Goal: Transaction & Acquisition: Purchase product/service

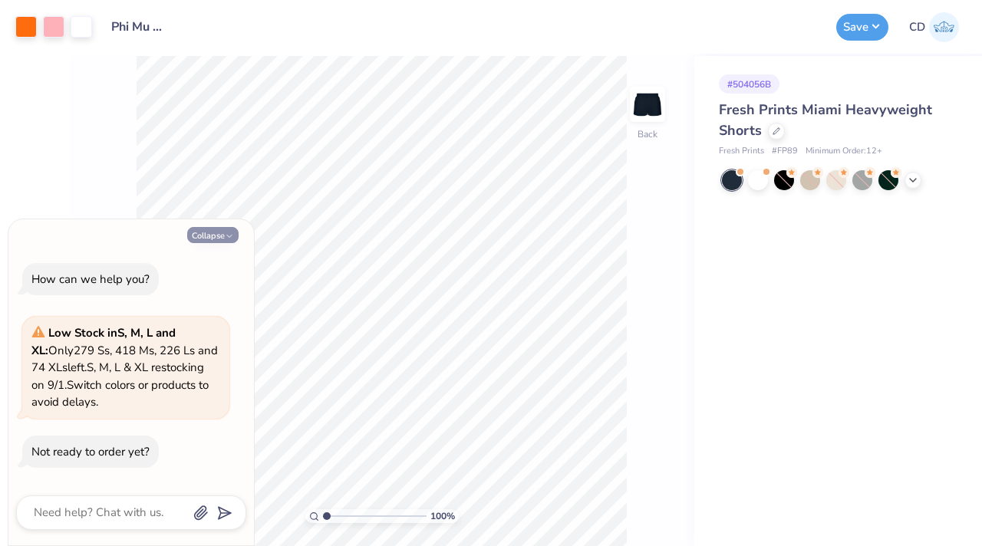
click at [229, 238] on icon "button" at bounding box center [229, 236] width 9 height 9
type textarea "x"
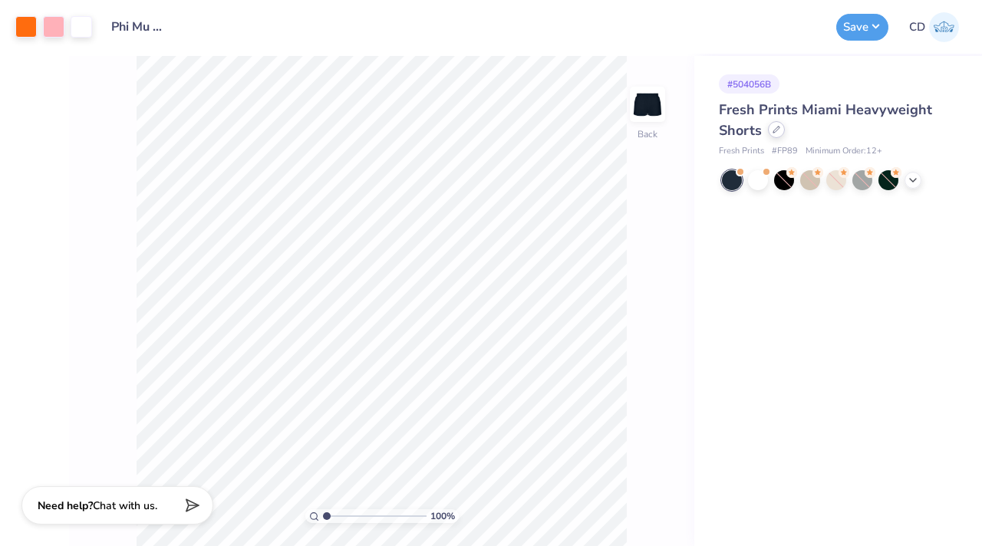
click at [783, 131] on div at bounding box center [776, 129] width 17 height 17
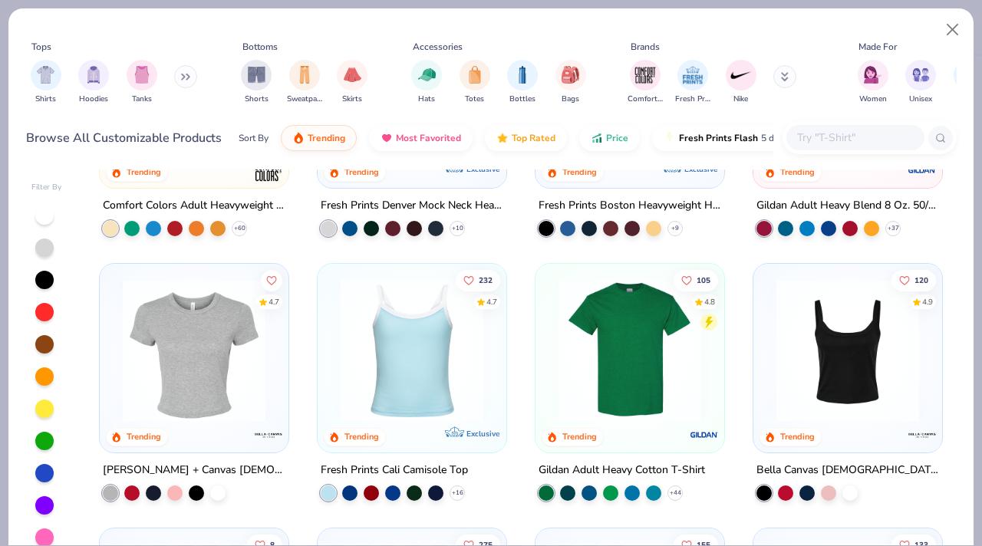
scroll to position [183, 0]
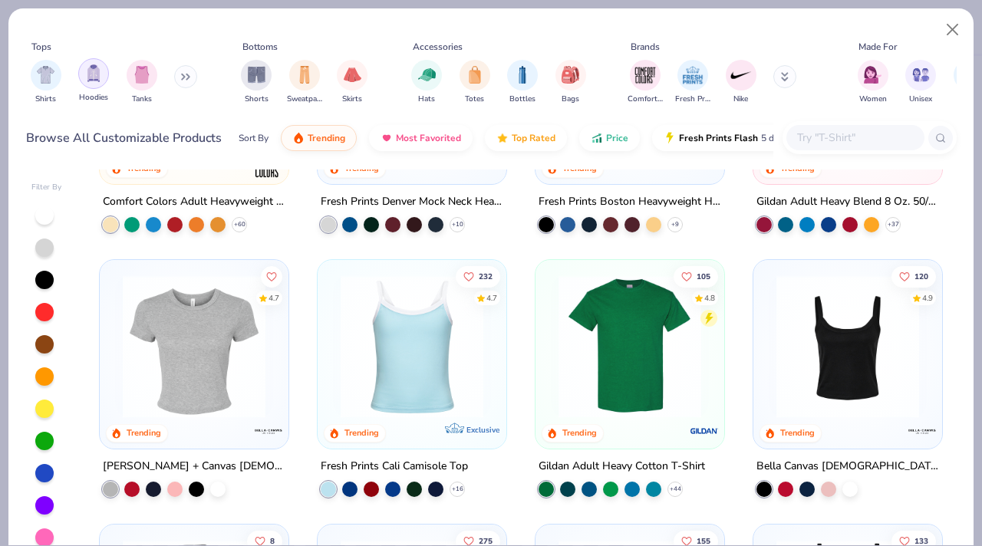
click at [84, 72] on div "filter for Hoodies" at bounding box center [93, 73] width 31 height 31
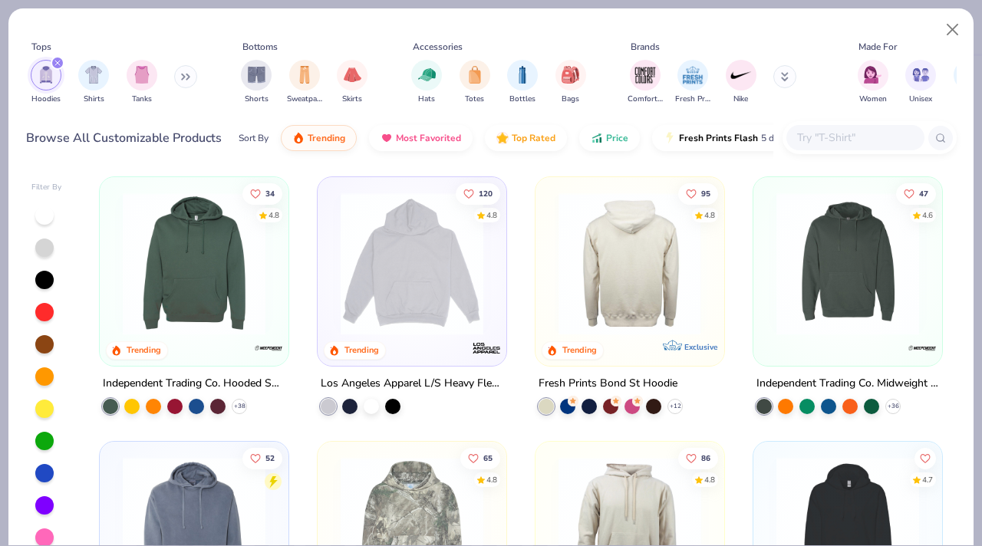
scroll to position [266, 0]
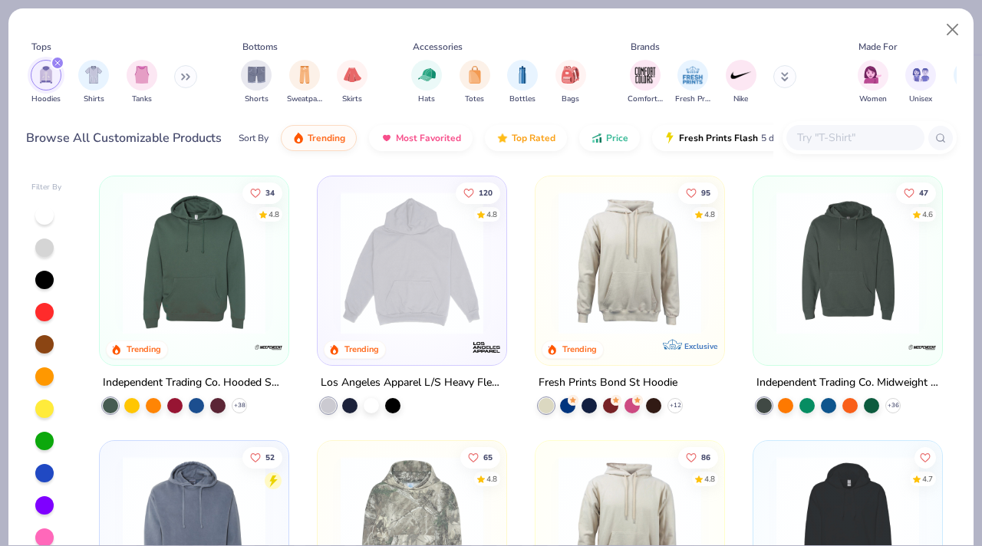
click at [648, 302] on img at bounding box center [630, 263] width 158 height 143
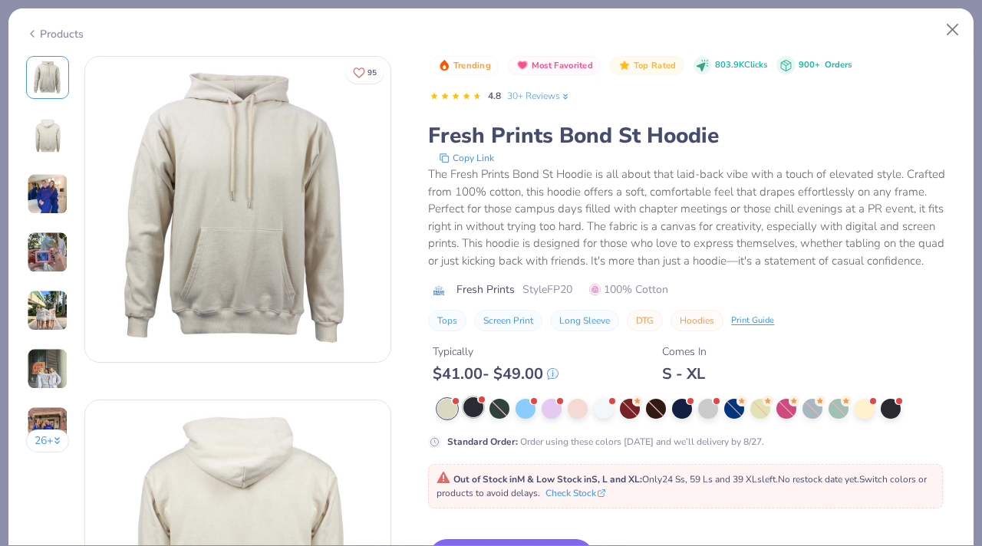
click at [471, 409] on div at bounding box center [473, 407] width 20 height 20
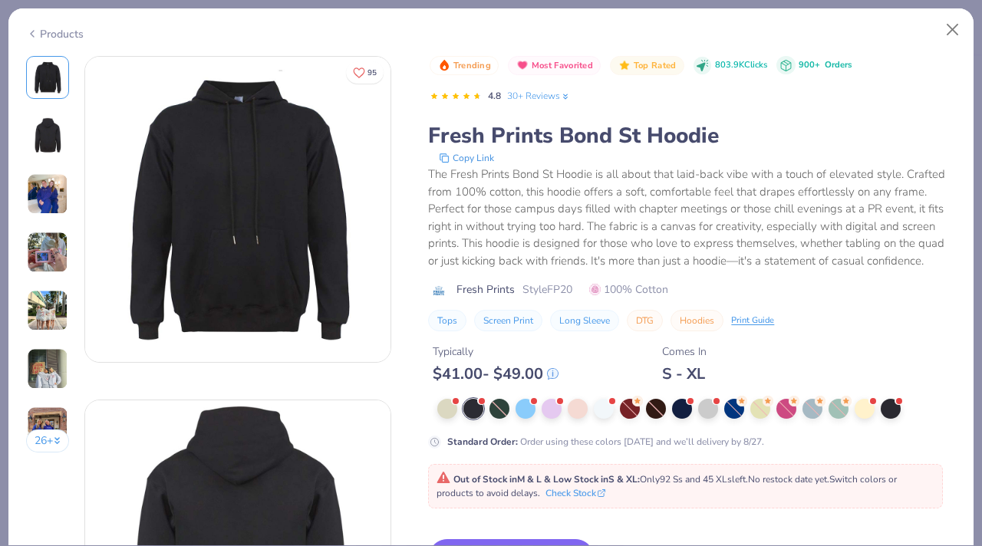
click at [61, 46] on div "Products" at bounding box center [490, 28] width 965 height 40
click at [61, 41] on div "Products" at bounding box center [490, 28] width 965 height 40
click at [68, 28] on div "Products" at bounding box center [55, 34] width 58 height 16
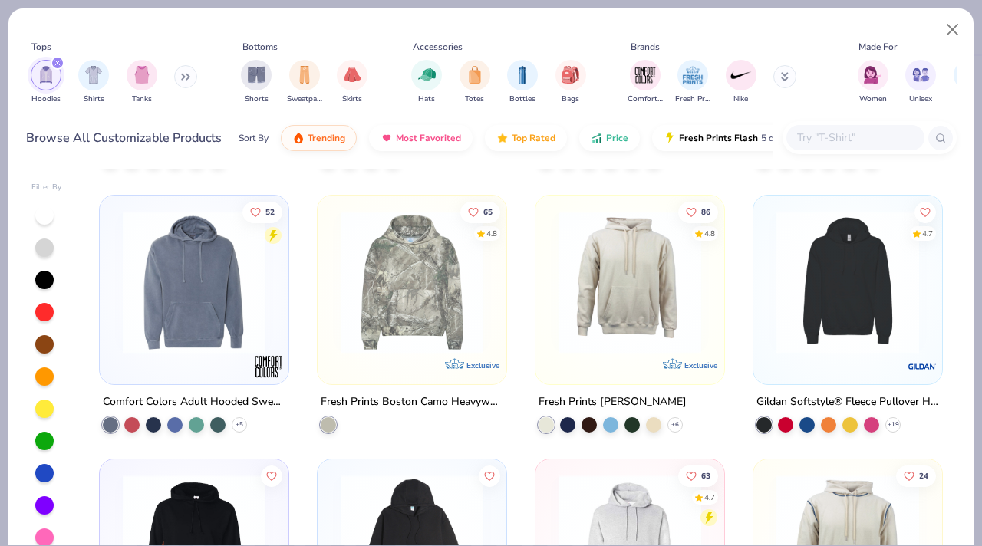
scroll to position [519, 0]
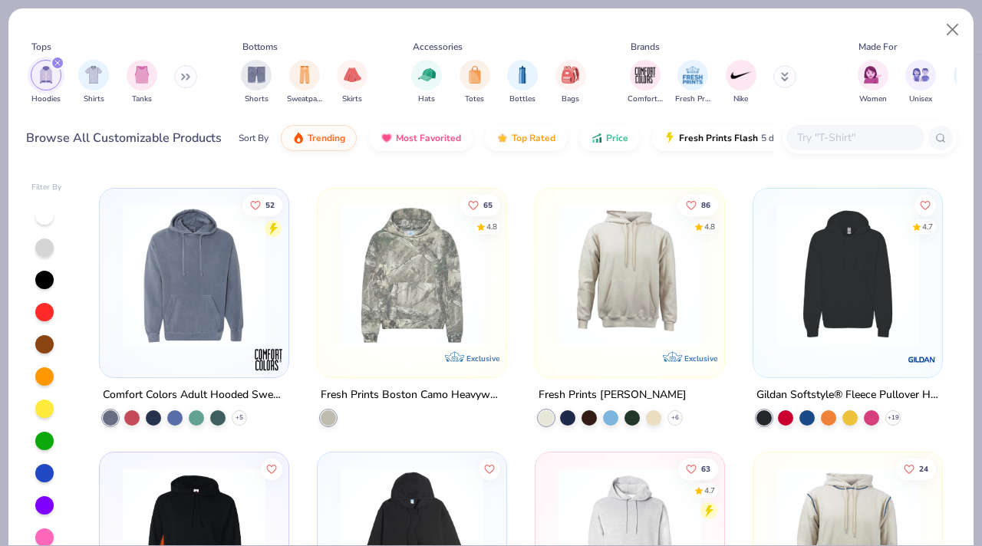
click at [206, 331] on img at bounding box center [194, 274] width 158 height 143
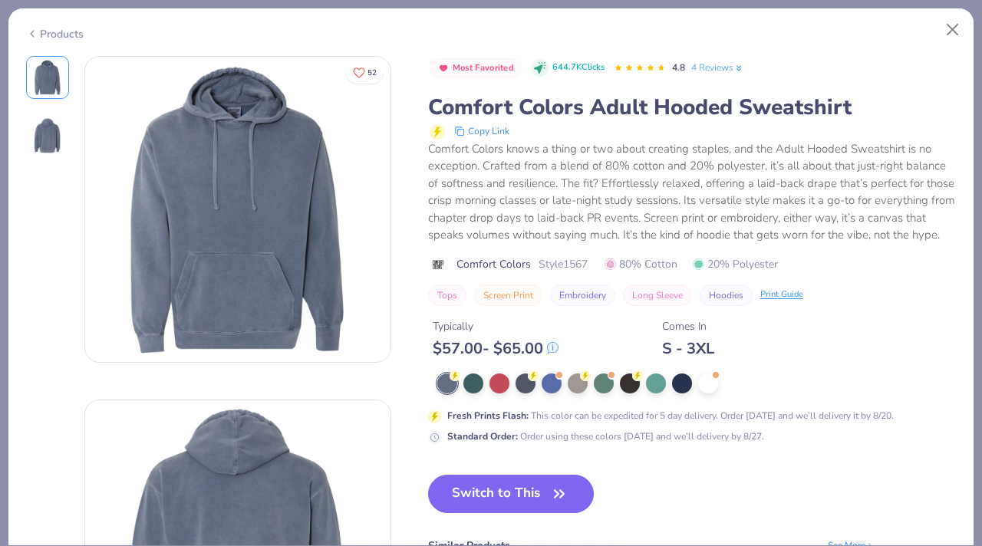
click at [37, 31] on icon at bounding box center [32, 34] width 12 height 18
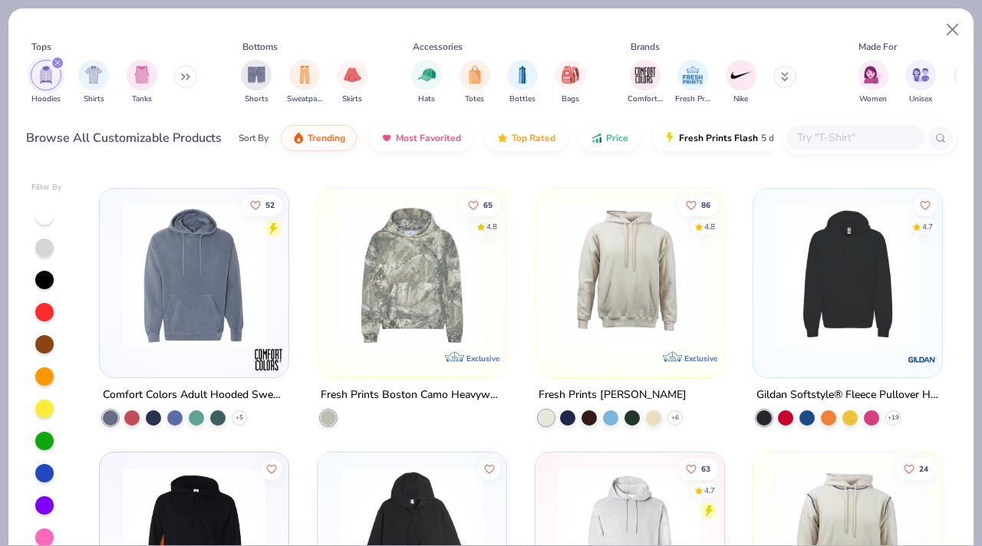
click at [53, 272] on div at bounding box center [46, 377] width 31 height 342
click at [45, 282] on div at bounding box center [44, 280] width 18 height 18
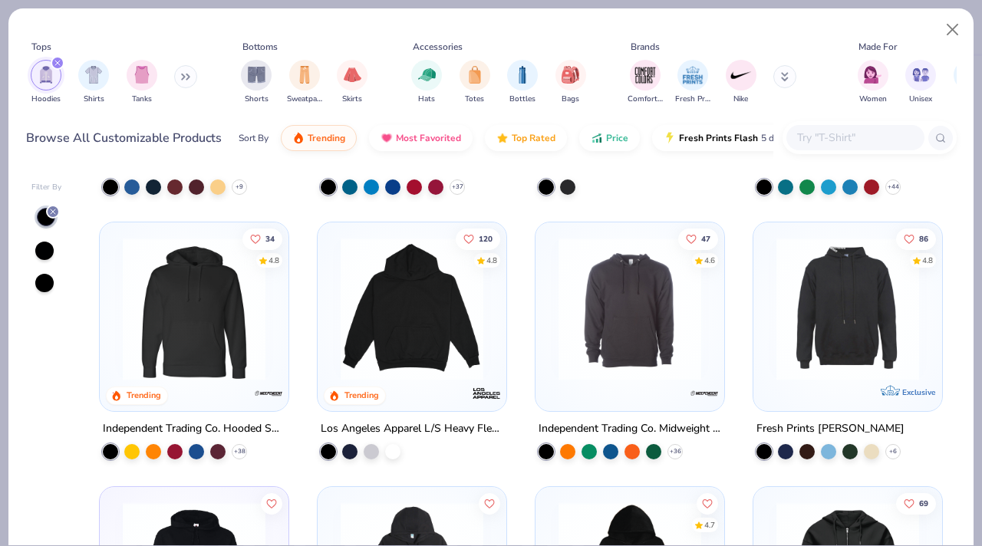
scroll to position [221, 0]
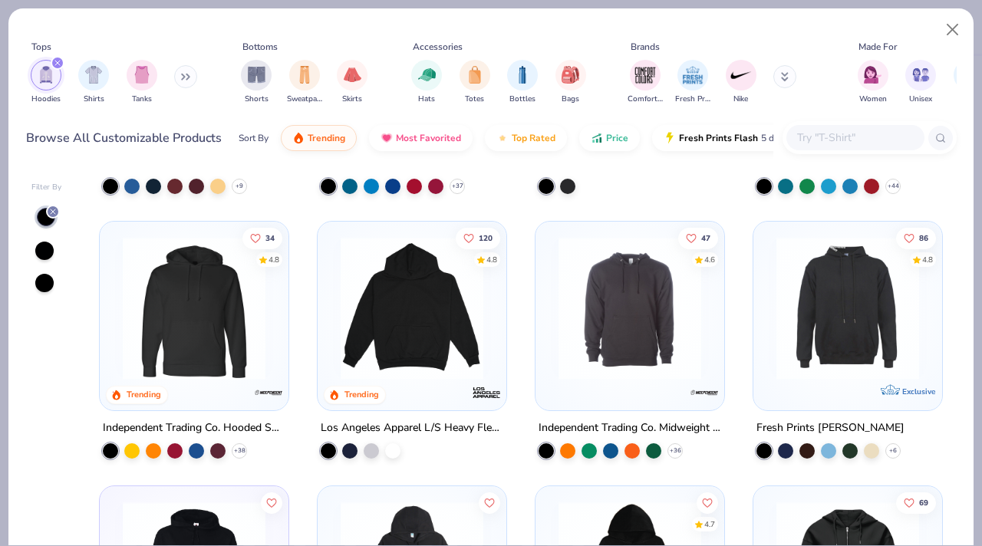
click at [437, 328] on img at bounding box center [412, 308] width 158 height 143
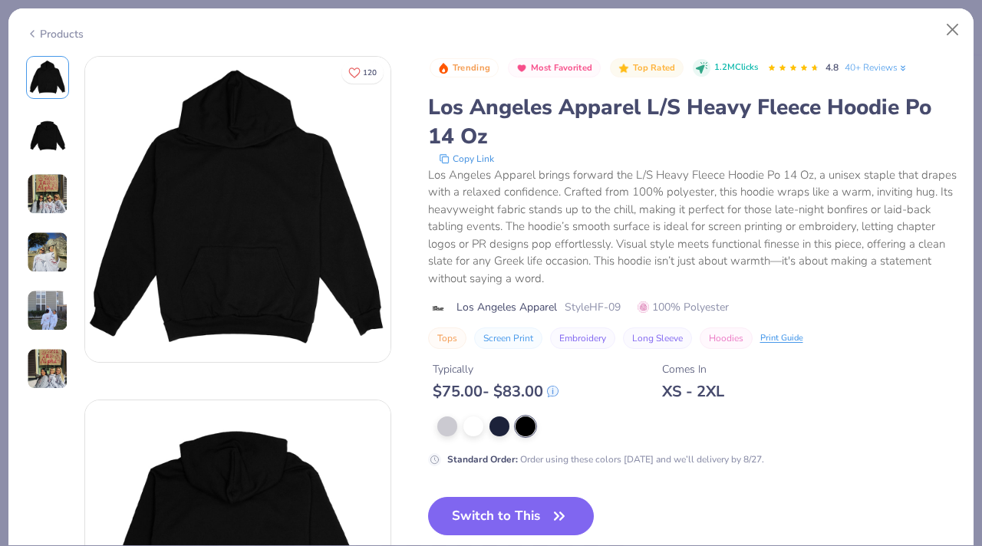
click at [31, 31] on polyline at bounding box center [32, 34] width 3 height 6
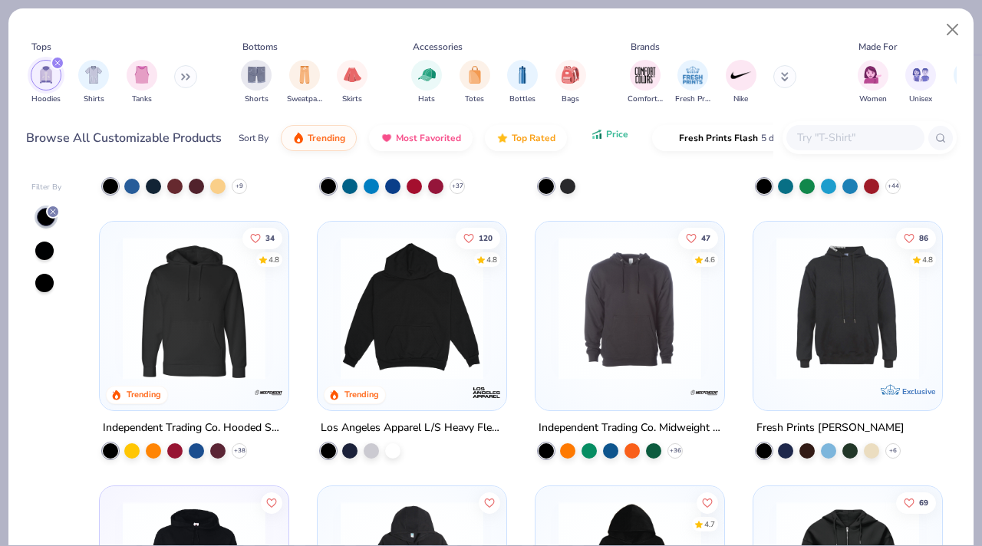
click at [612, 146] on button "Price" at bounding box center [609, 134] width 61 height 26
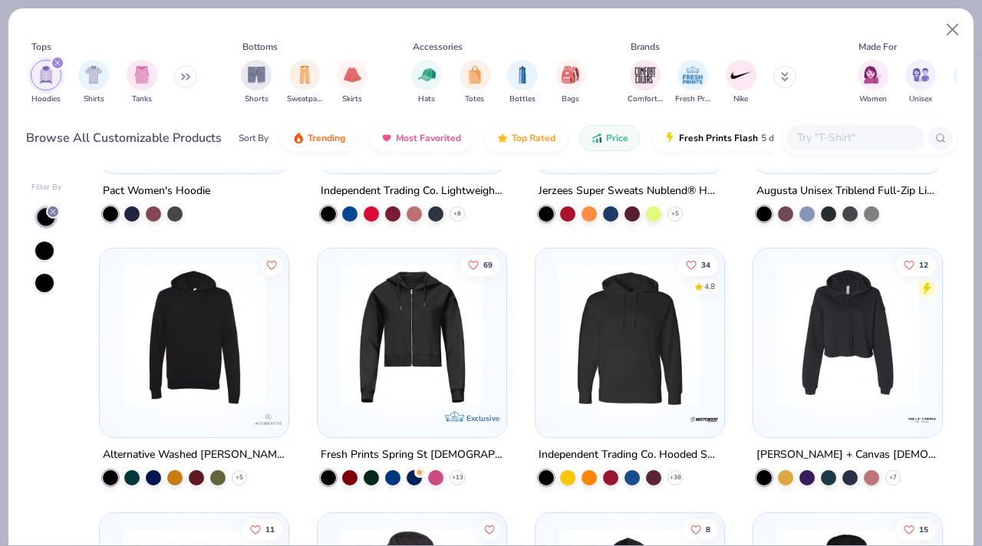
scroll to position [1804, 0]
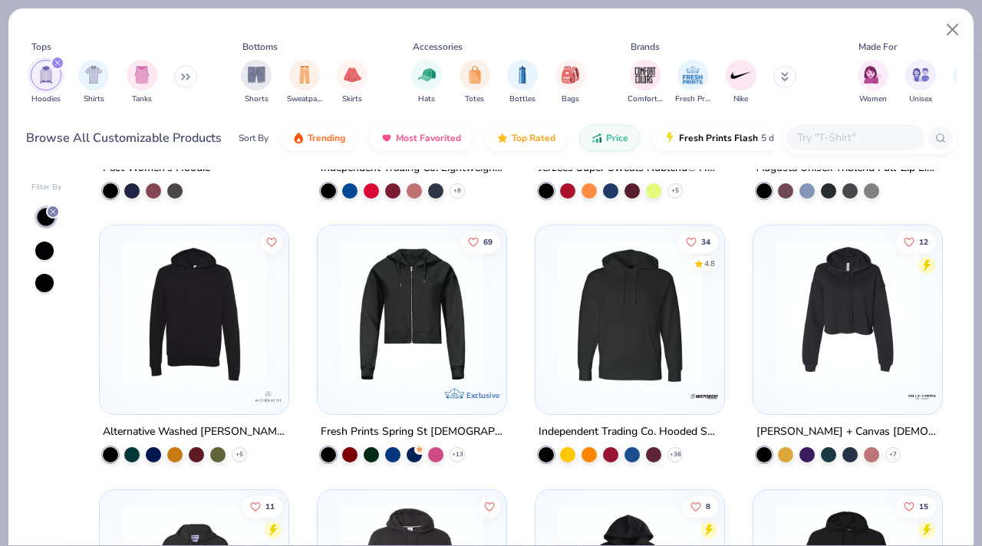
click at [635, 305] on img at bounding box center [630, 312] width 158 height 143
